Goal: Task Accomplishment & Management: Use online tool/utility

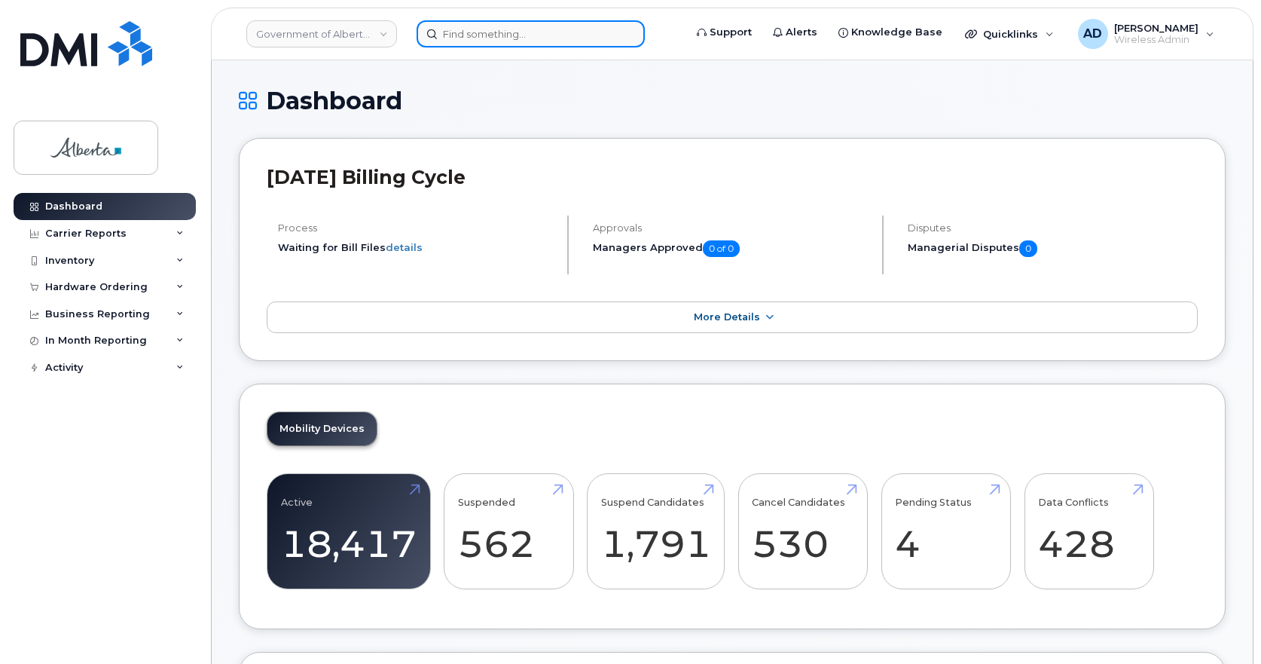
click at [491, 27] on input at bounding box center [531, 33] width 228 height 27
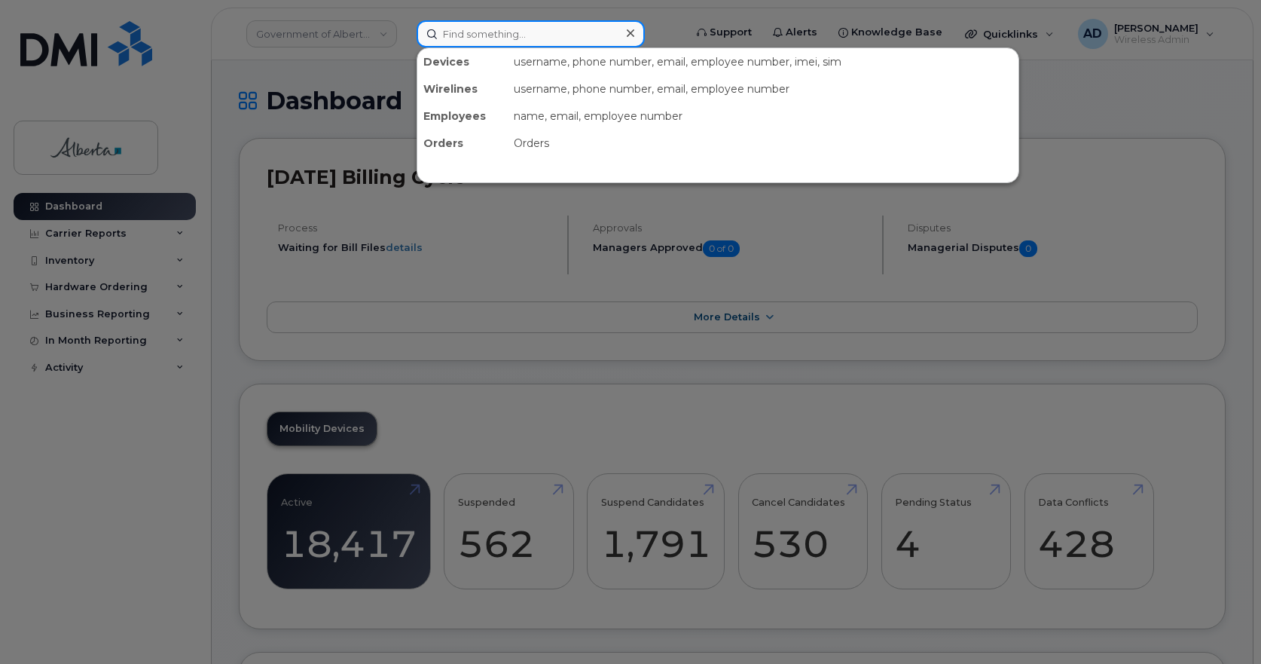
paste input "[PERSON_NAME].podulsky"
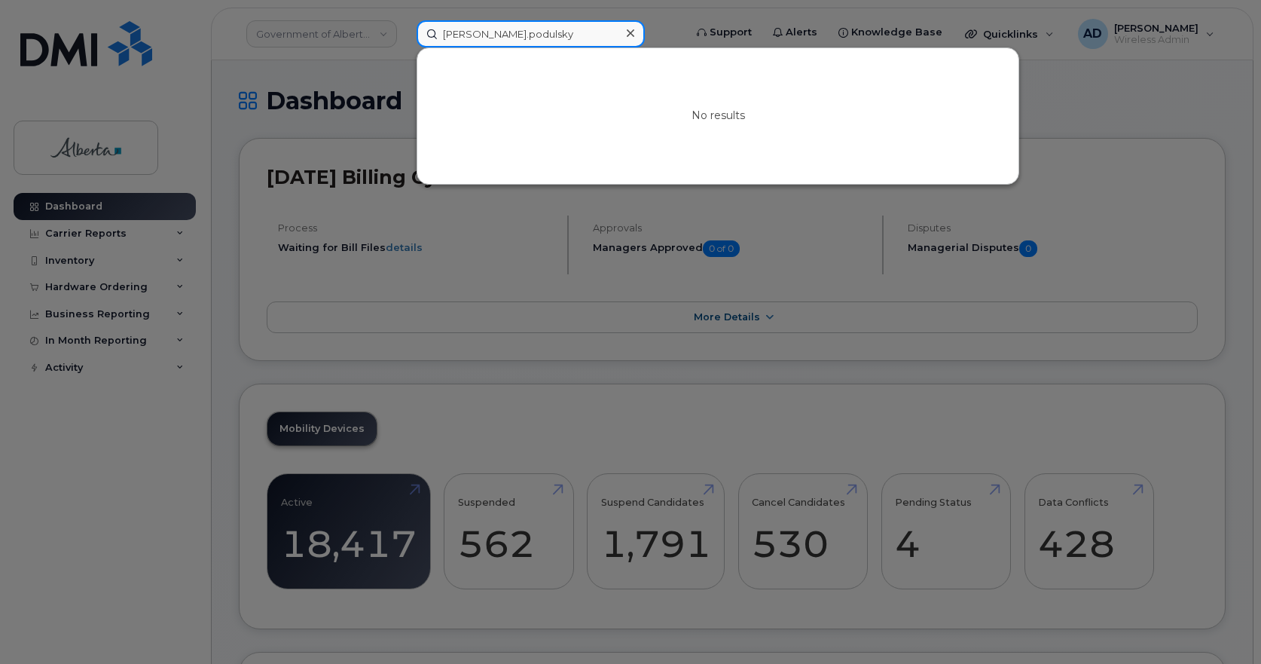
click at [477, 34] on input "[PERSON_NAME].podulsky" at bounding box center [531, 33] width 228 height 27
click at [470, 38] on input "[PERSON_NAME].podulsky" at bounding box center [531, 33] width 228 height 27
click at [567, 33] on input "[PERSON_NAME]" at bounding box center [531, 33] width 228 height 27
click at [405, 47] on div "[PERSON_NAME] No results" at bounding box center [546, 33] width 282 height 27
paste input "[PERSON_NAME]"
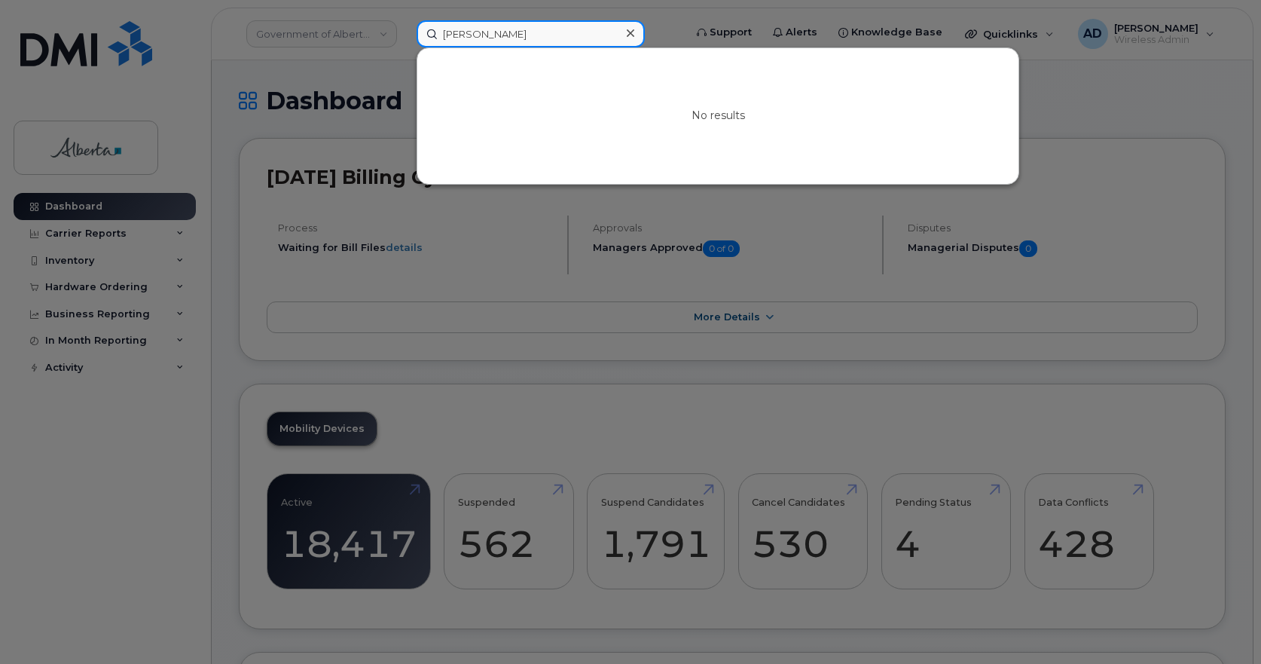
drag, startPoint x: 433, startPoint y: 56, endPoint x: 97, endPoint y: 122, distance: 342.6
click at [405, 47] on div "[PERSON_NAME] No results" at bounding box center [546, 33] width 282 height 27
paste input "356006103626203"
click at [548, 44] on input "356006103626203" at bounding box center [531, 33] width 228 height 27
drag, startPoint x: 573, startPoint y: 38, endPoint x: -354, endPoint y: 249, distance: 951.3
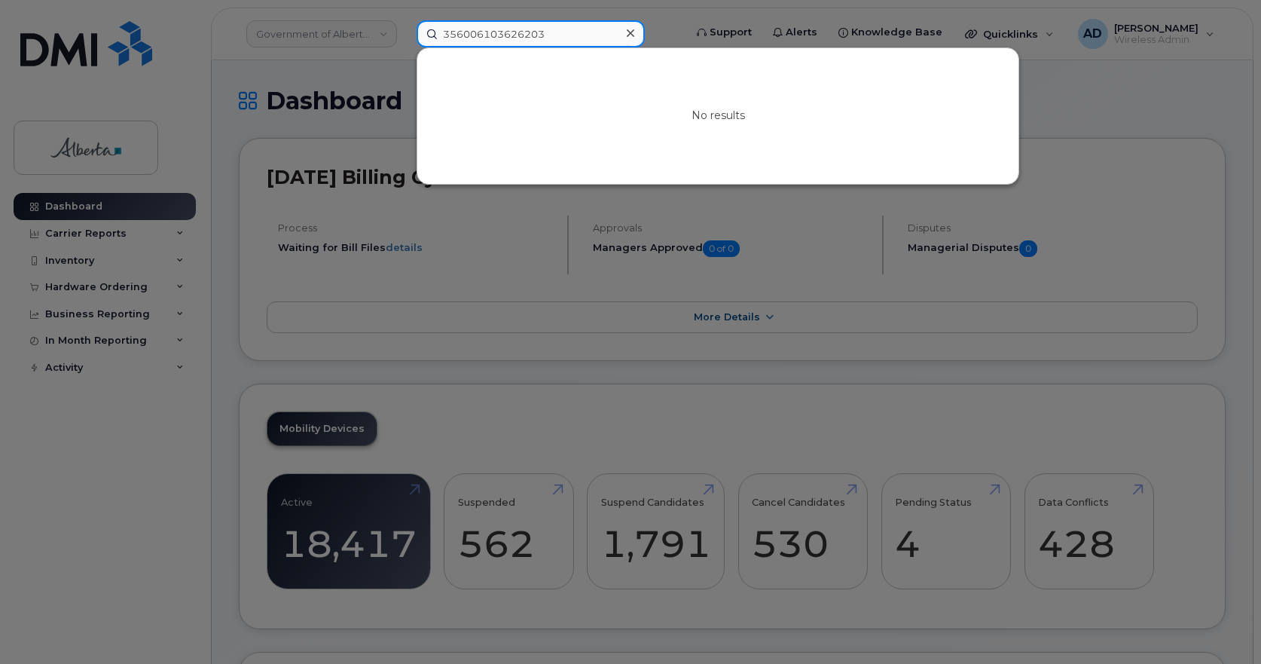
paste input "[PERSON_NAME]"
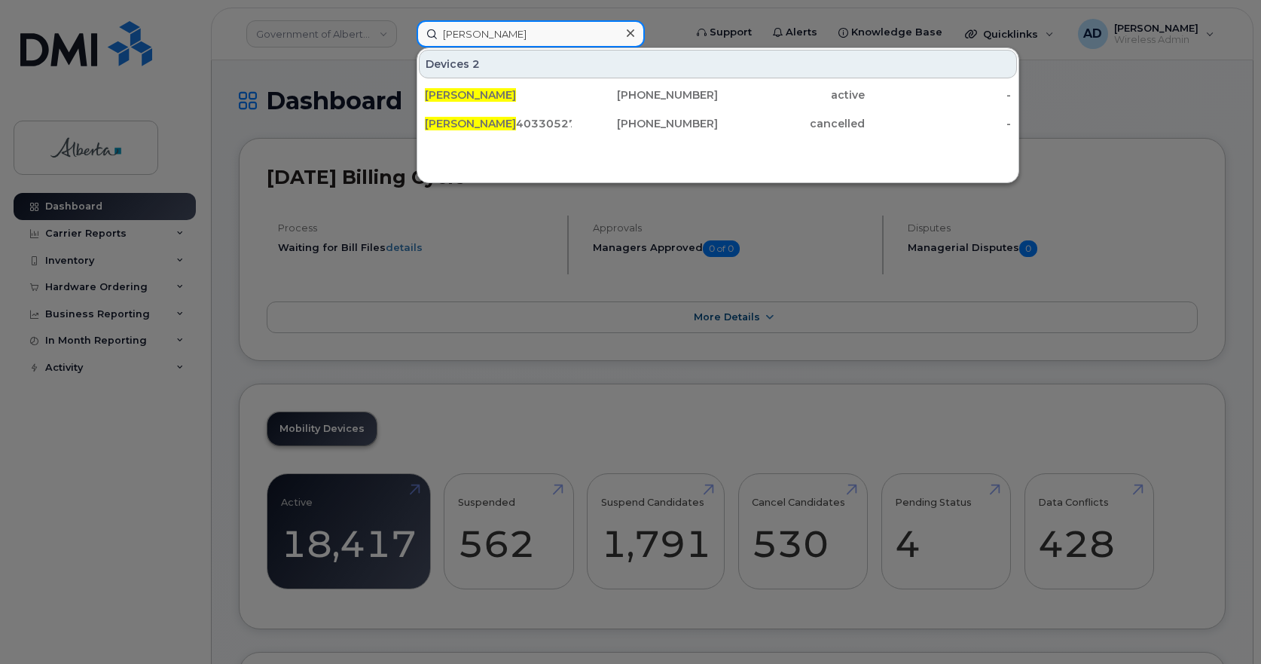
type input "[PERSON_NAME]"
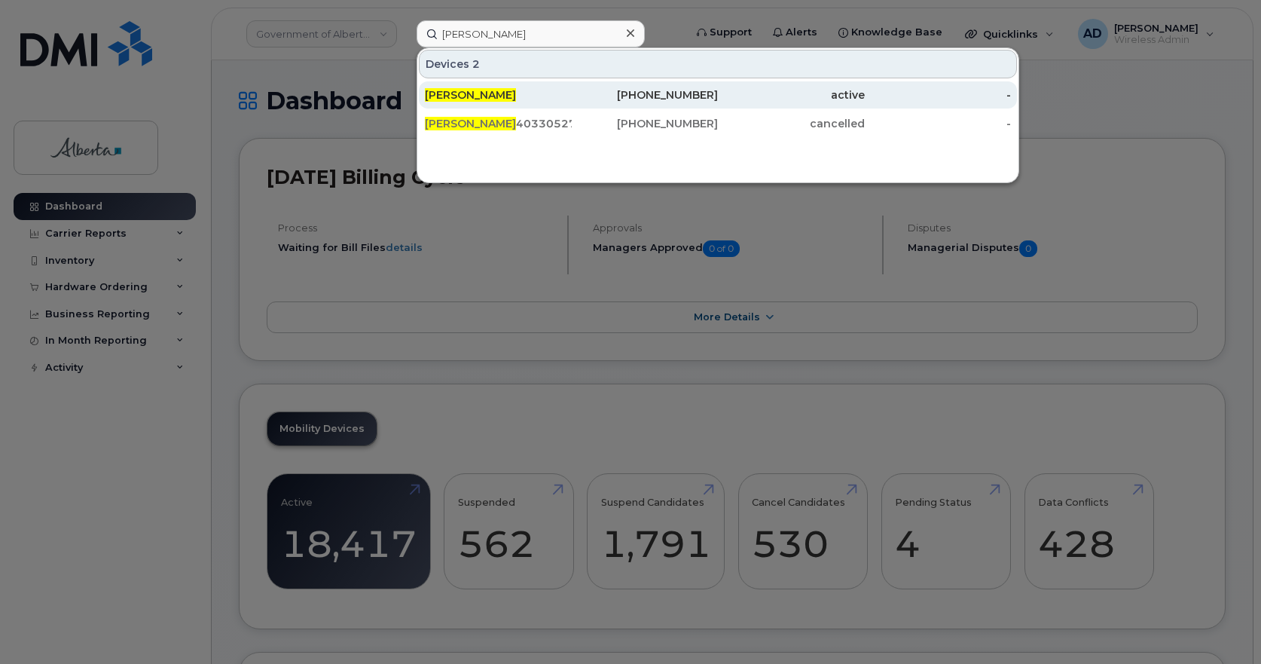
click at [479, 92] on span "[PERSON_NAME]" at bounding box center [470, 95] width 91 height 14
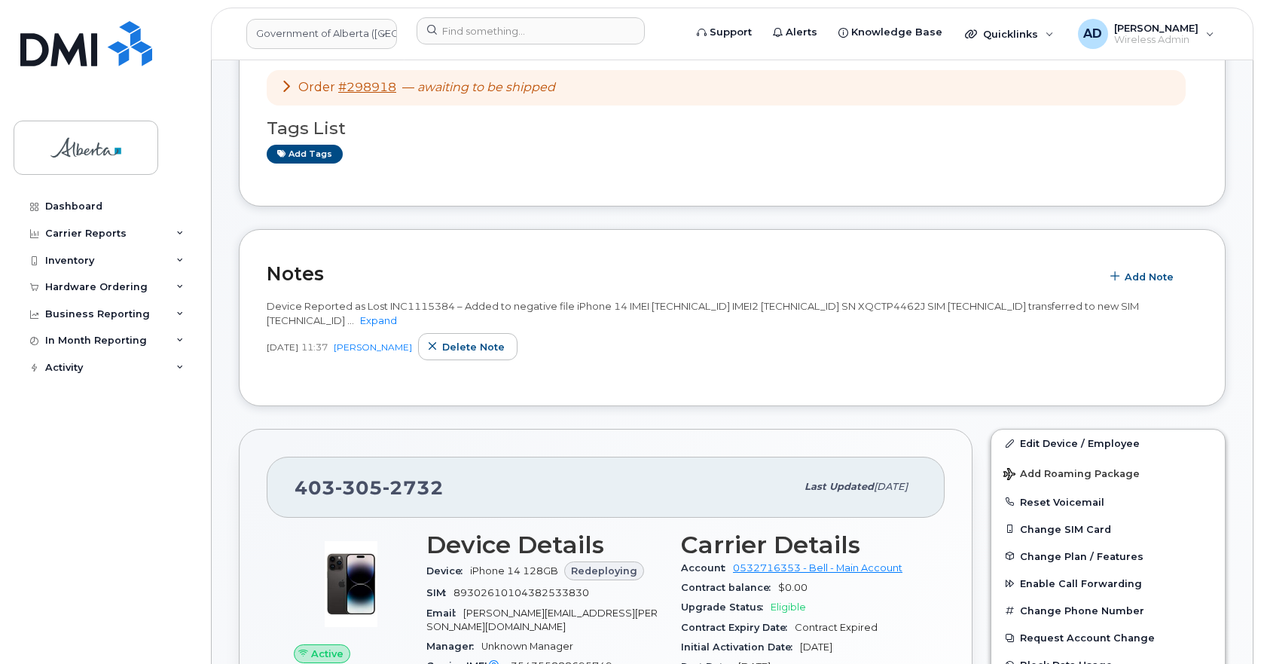
scroll to position [226, 0]
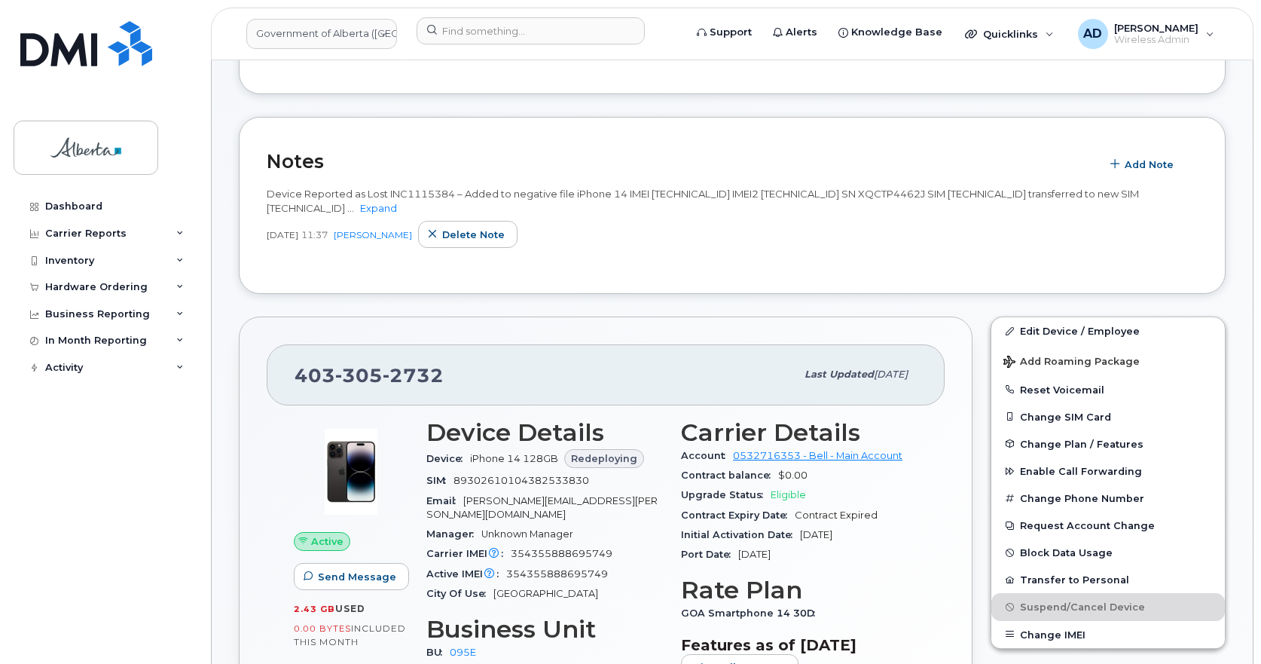
click at [414, 371] on span "2732" at bounding box center [413, 375] width 61 height 23
copy span "403 305 2732"
click at [546, 355] on div "403 305 2732 Last updated Jul 25, 2025" at bounding box center [606, 374] width 678 height 60
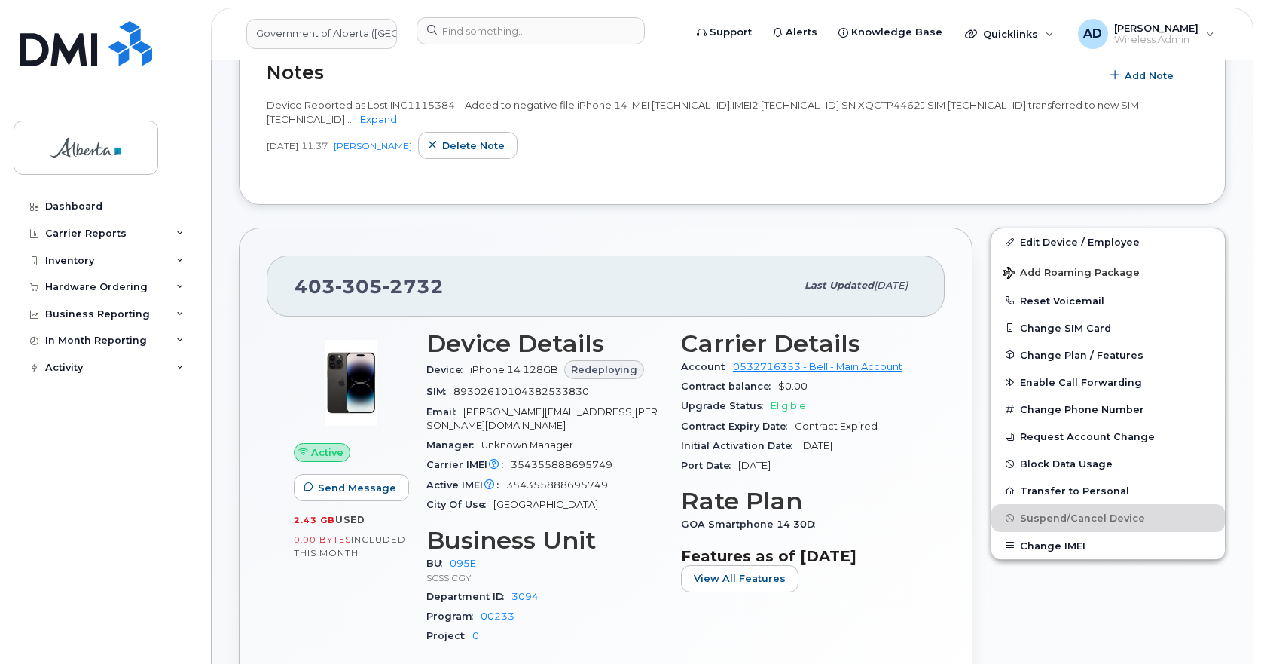
scroll to position [301, 0]
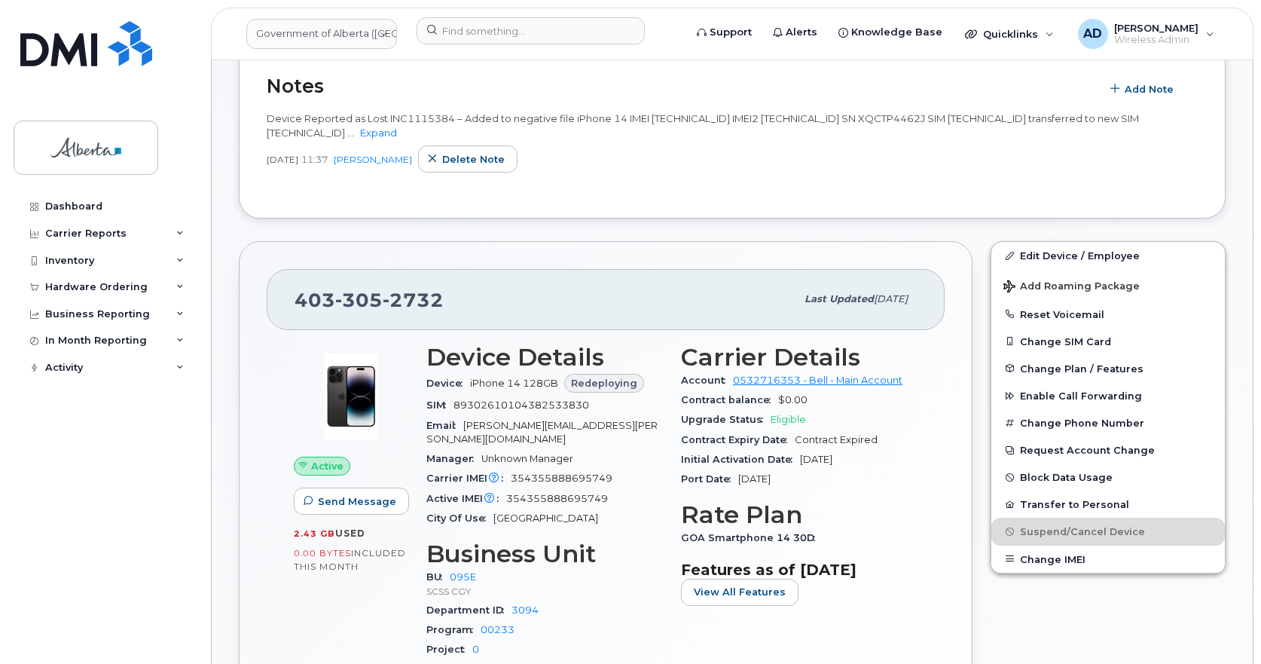
click at [429, 299] on span "2732" at bounding box center [413, 300] width 61 height 23
copy span "403 305 2732"
click at [602, 304] on div "403 305 2732" at bounding box center [545, 299] width 501 height 32
click at [1047, 315] on button "Reset Voicemail" at bounding box center [1109, 314] width 234 height 27
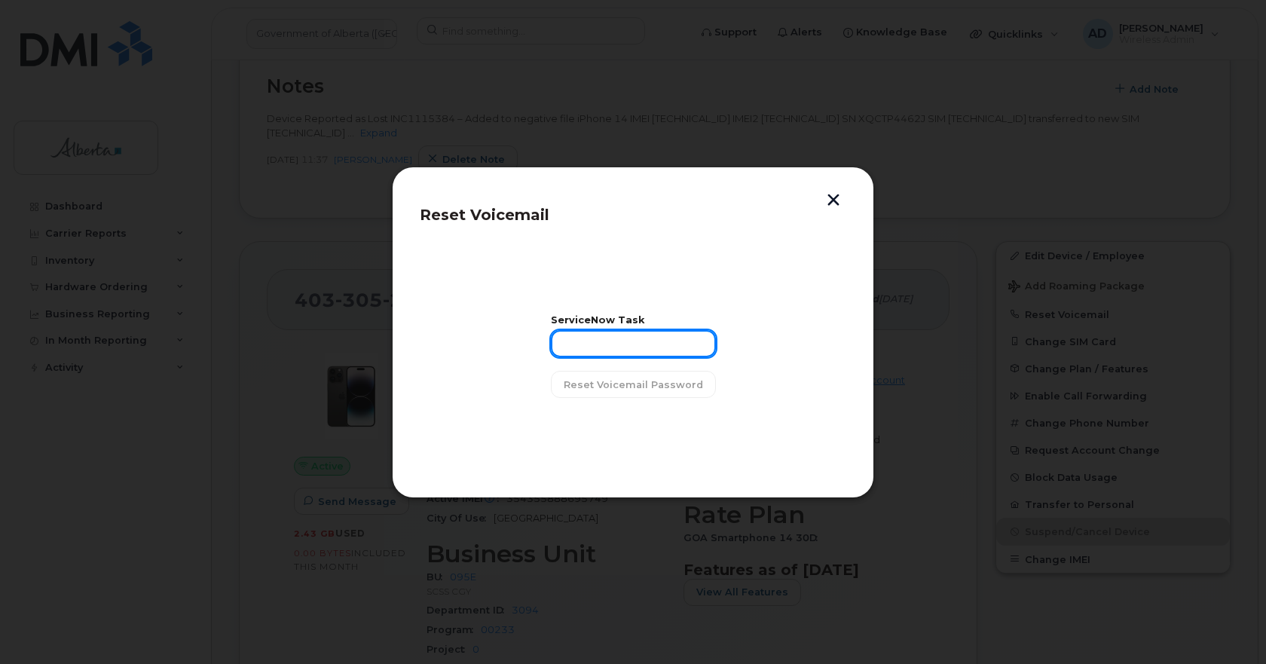
click at [571, 347] on input "text" at bounding box center [633, 343] width 165 height 27
paste input "INC1118407"
type input "INC1118407"
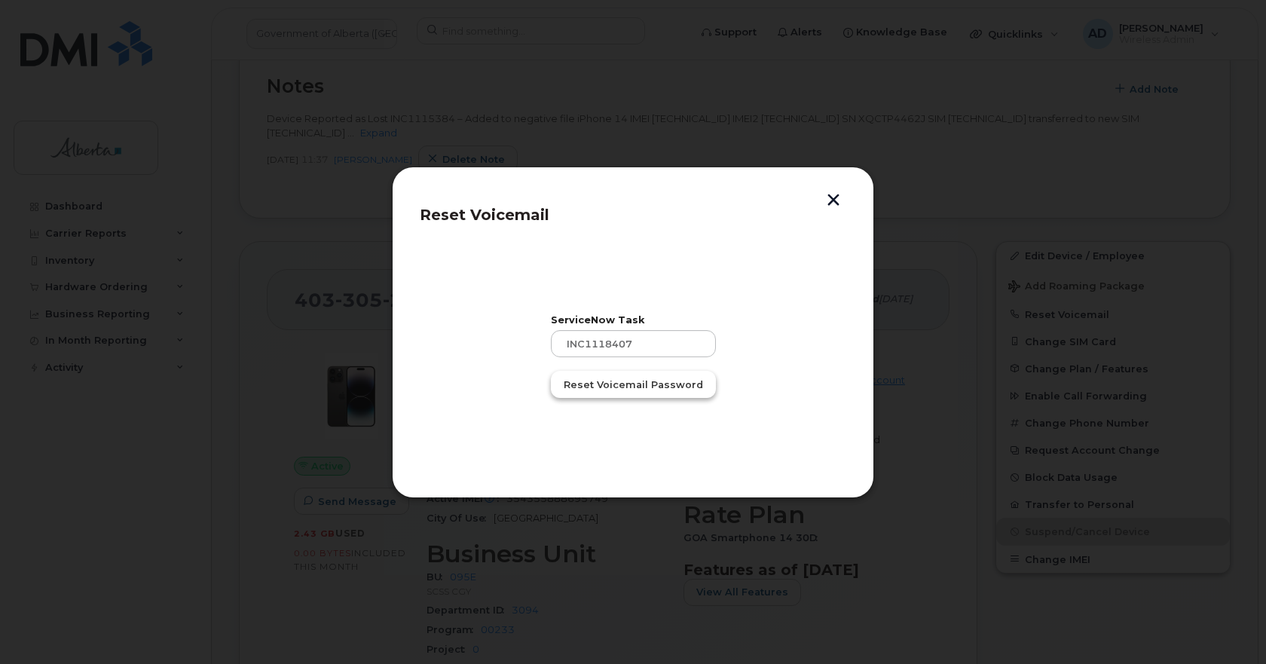
click at [655, 389] on span "Reset Voicemail Password" at bounding box center [633, 385] width 139 height 14
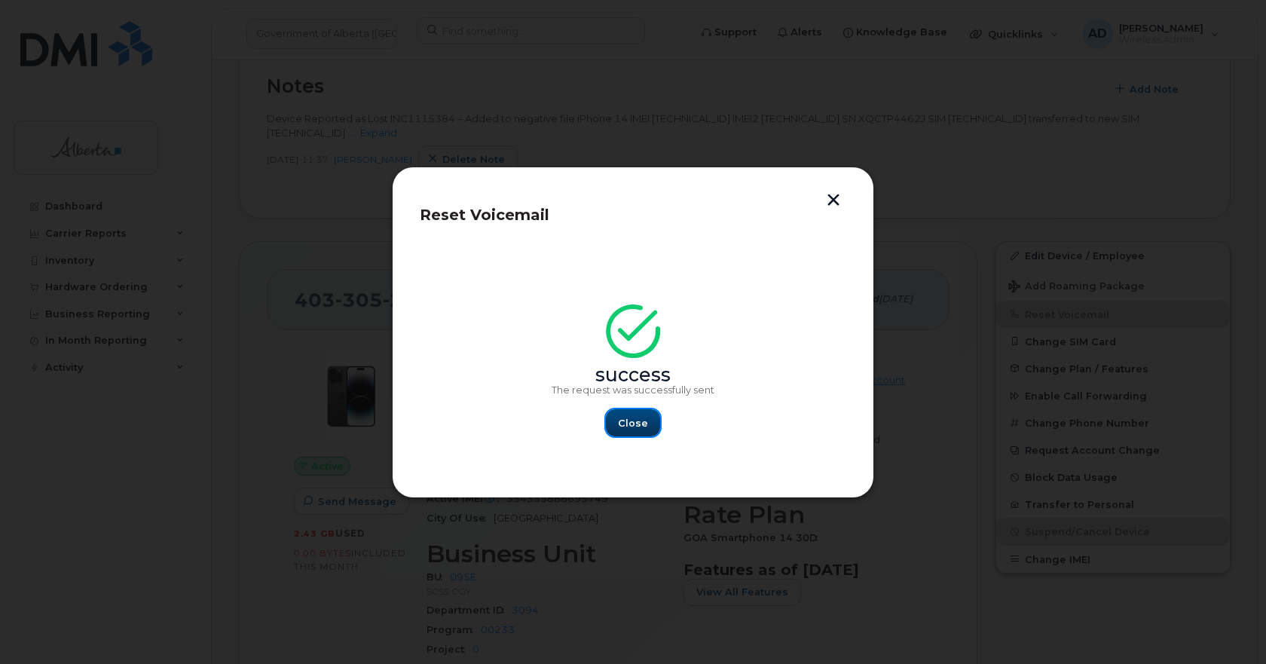
click at [641, 419] on span "Close" at bounding box center [633, 423] width 30 height 14
